Goal: Find contact information: Find contact information

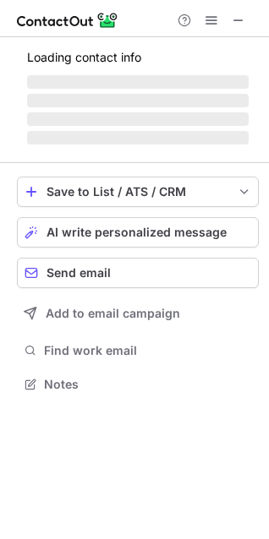
scroll to position [382, 269]
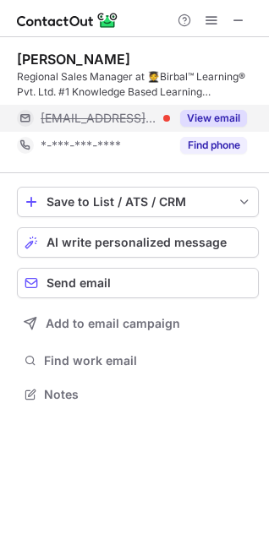
click at [202, 123] on button "View email" at bounding box center [213, 118] width 67 height 17
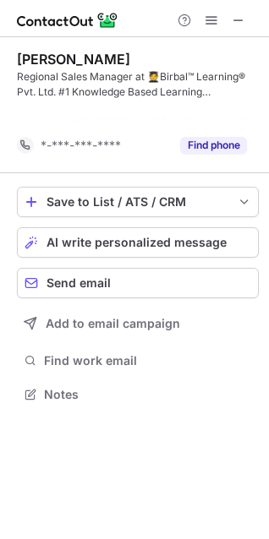
scroll to position [355, 269]
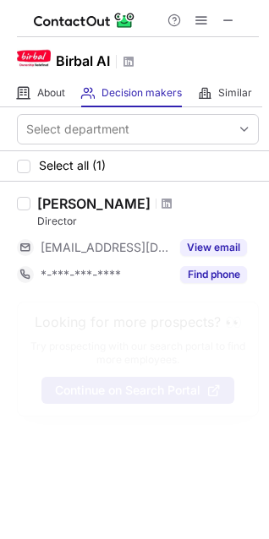
click at [231, 20] on span at bounding box center [228, 21] width 14 height 14
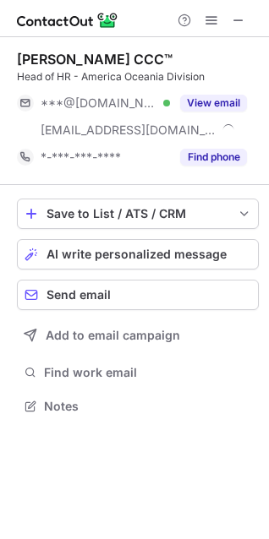
scroll to position [394, 269]
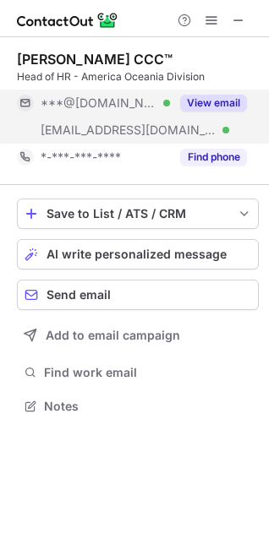
click at [234, 101] on button "View email" at bounding box center [213, 103] width 67 height 17
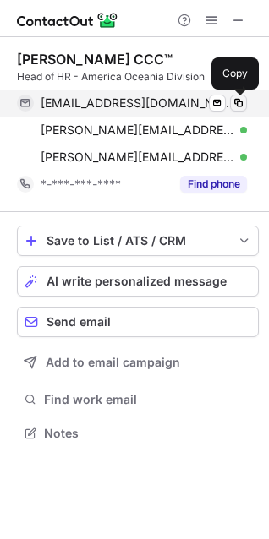
click at [232, 101] on span at bounding box center [239, 103] width 14 height 14
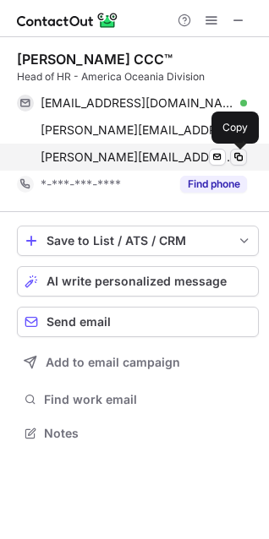
click at [237, 153] on span at bounding box center [239, 157] width 14 height 14
